Goal: Task Accomplishment & Management: Manage account settings

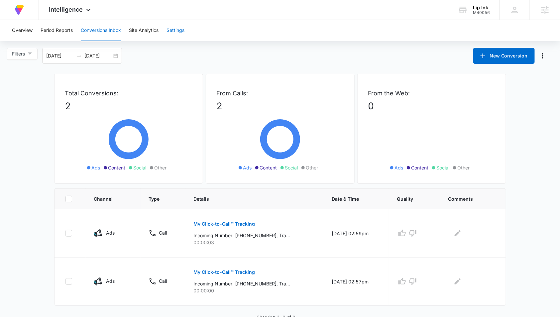
click at [183, 30] on button "Settings" at bounding box center [175, 30] width 18 height 21
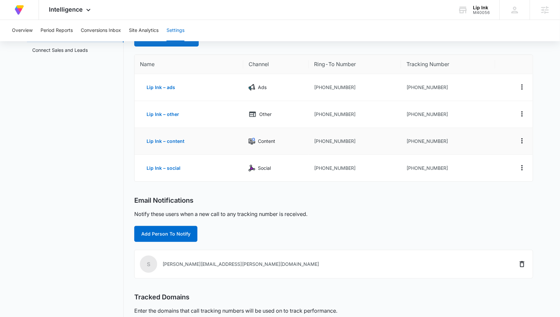
scroll to position [110, 0]
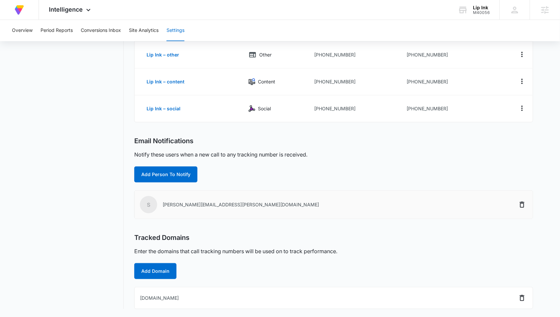
click at [526, 211] on td at bounding box center [512, 205] width 40 height 28
click at [521, 205] on icon "Delete" at bounding box center [522, 205] width 8 height 8
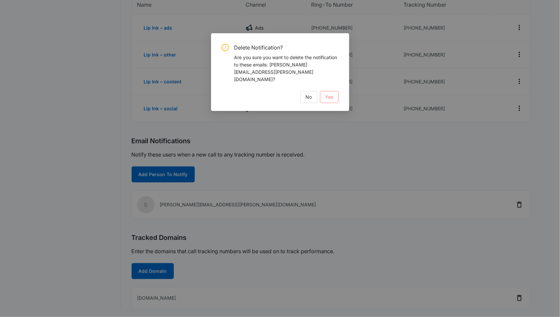
click at [328, 93] on span "Yes" at bounding box center [329, 96] width 8 height 7
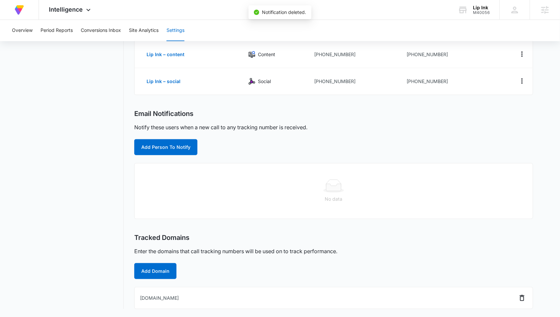
scroll to position [0, 0]
